Goal: Transaction & Acquisition: Purchase product/service

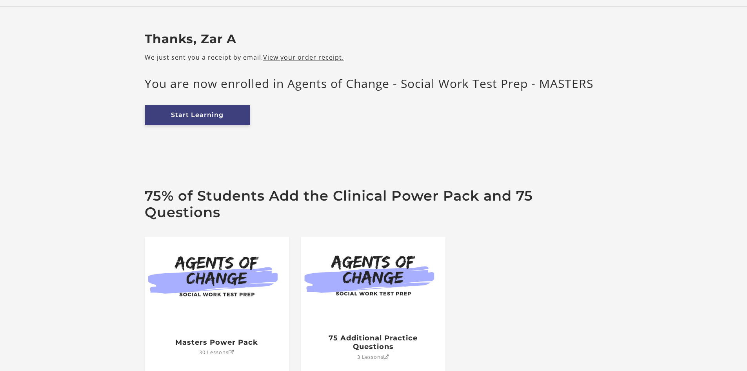
scroll to position [39, 0]
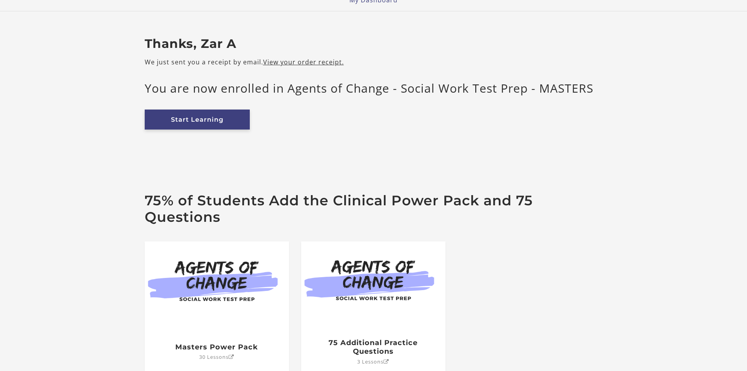
click at [196, 119] on link "Start Learning" at bounding box center [197, 119] width 105 height 20
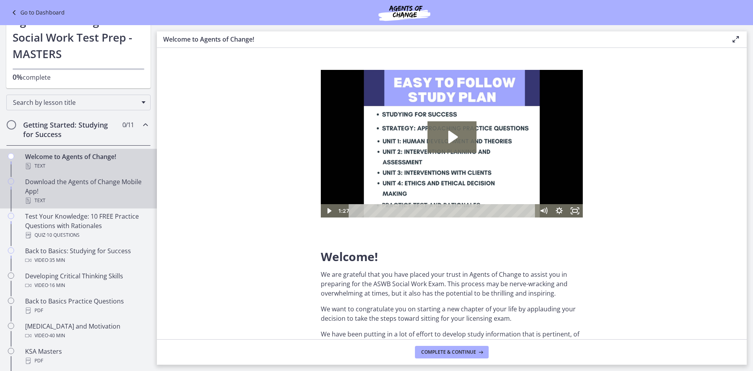
scroll to position [39, 0]
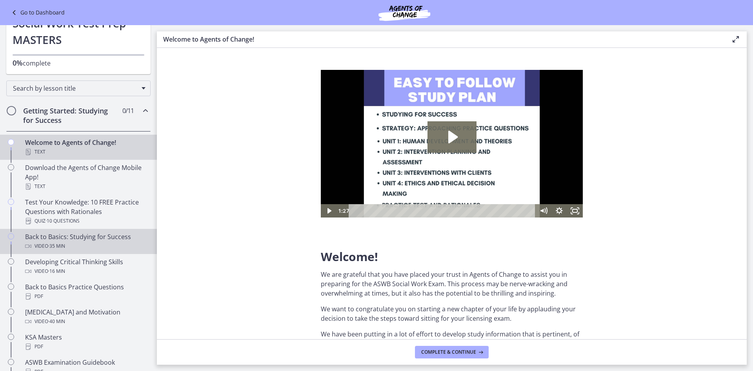
click at [75, 236] on div "Back to Basics: Studying for Success Video · 35 min" at bounding box center [86, 241] width 122 height 19
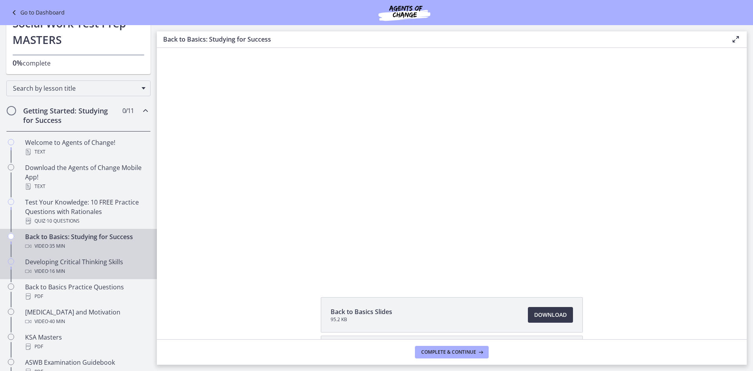
click at [98, 265] on div "Developing Critical Thinking Skills Video · 16 min" at bounding box center [86, 266] width 122 height 19
